Goal: Check status: Check status

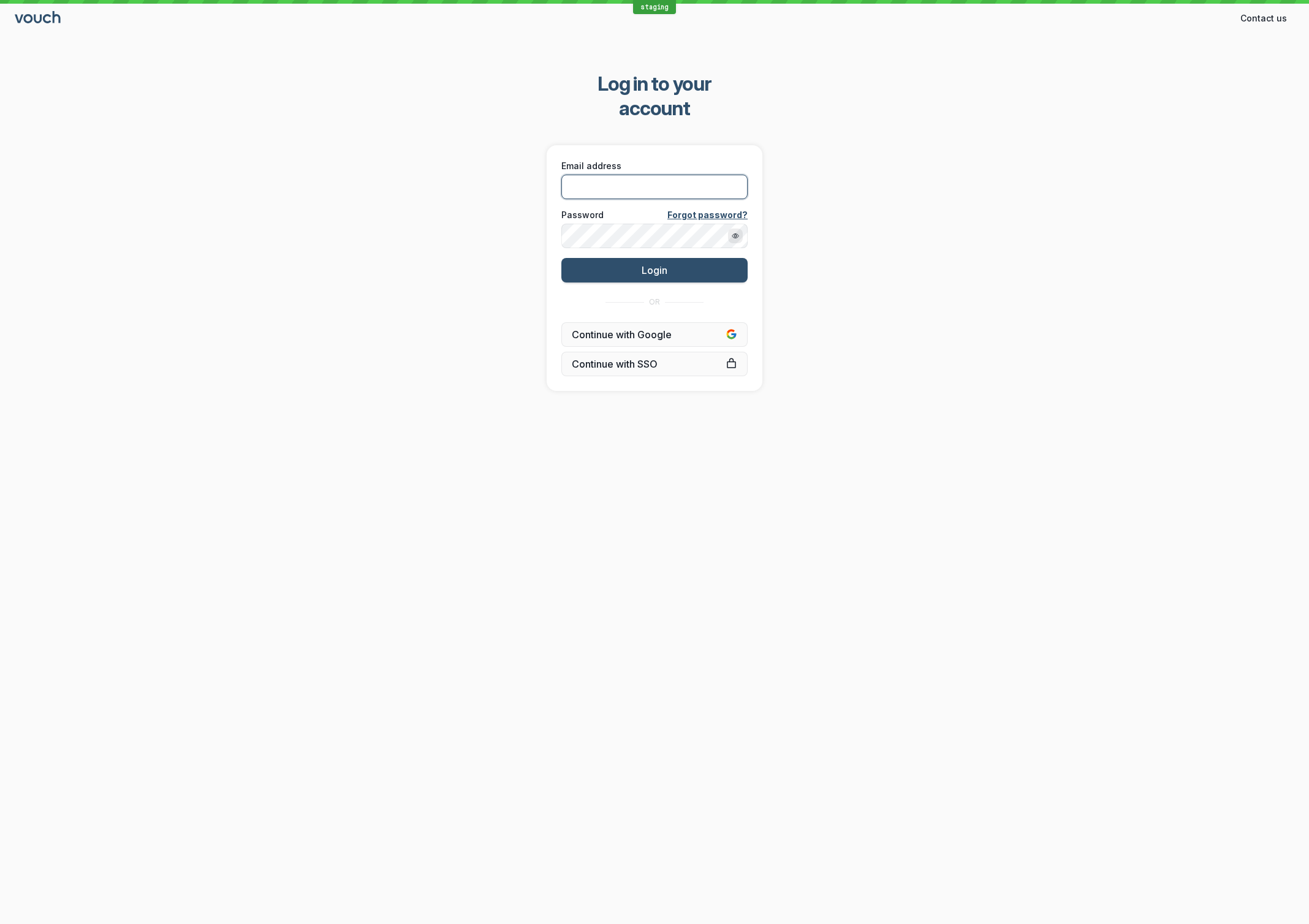
click at [733, 174] on input "Email address" at bounding box center [655, 186] width 186 height 25
type input "[EMAIL_ADDRESS][DOMAIN_NAME]"
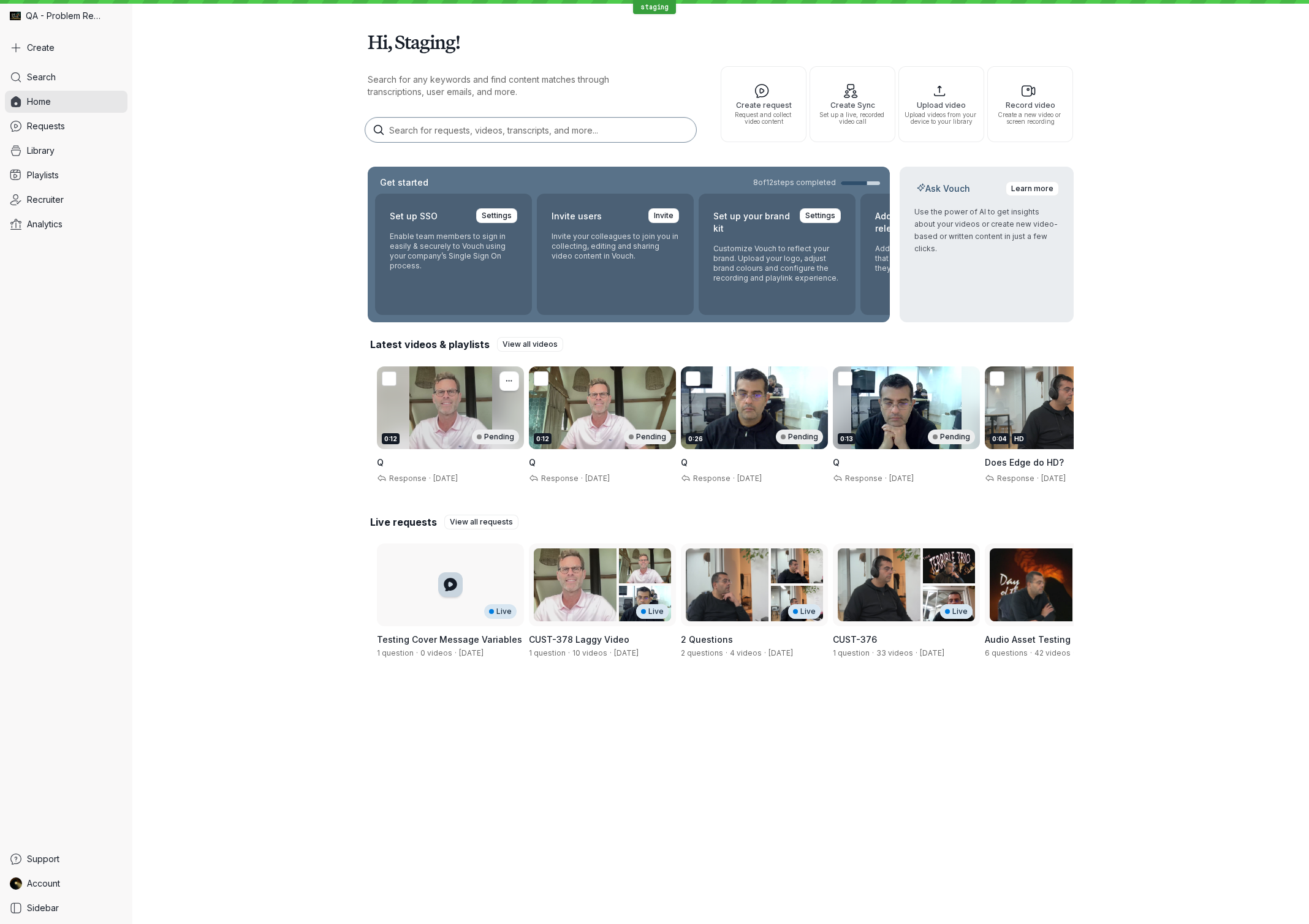
click at [421, 425] on div "0:12 Pending" at bounding box center [451, 408] width 147 height 83
